Goal: Task Accomplishment & Management: Use online tool/utility

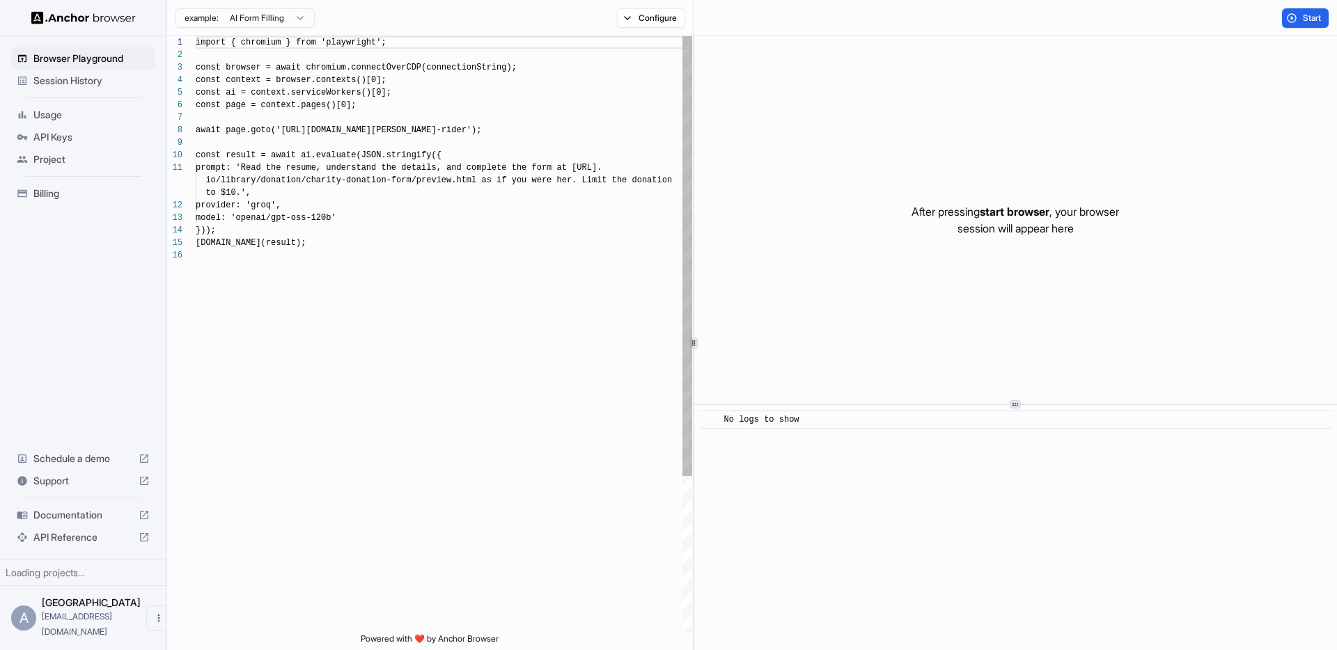
scroll to position [125, 0]
